Goal: Information Seeking & Learning: Learn about a topic

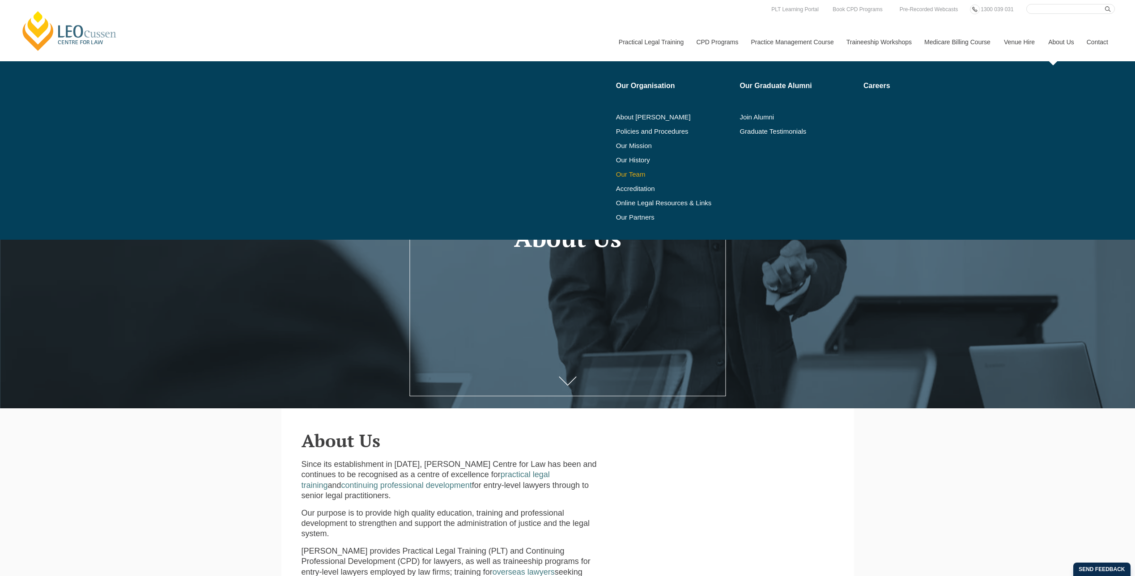
click at [632, 175] on link "Our Team" at bounding box center [675, 174] width 118 height 7
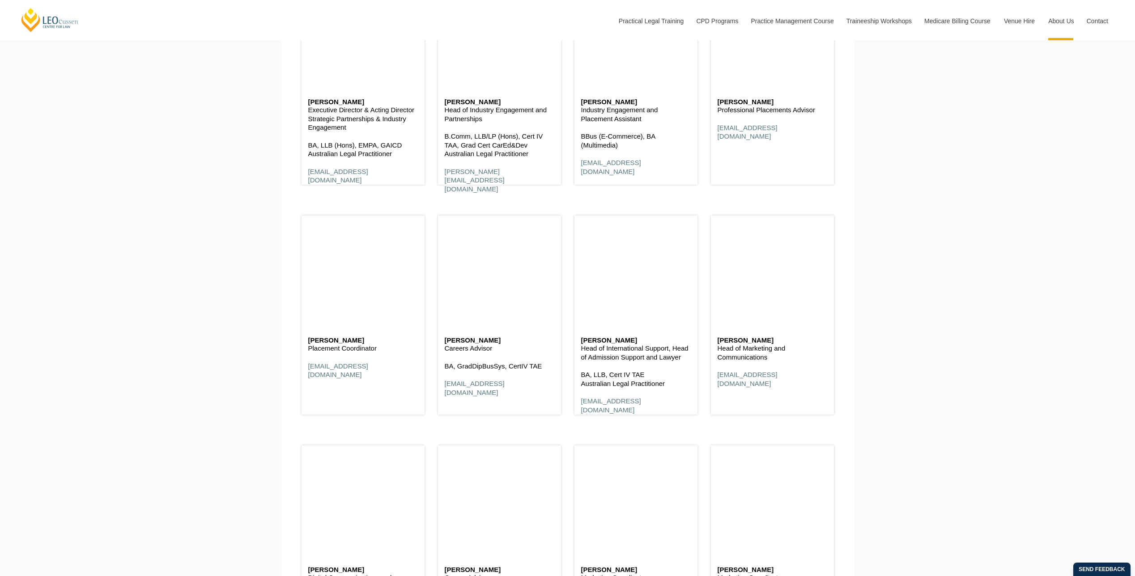
scroll to position [3817, 0]
